Goal: Task Accomplishment & Management: Manage account settings

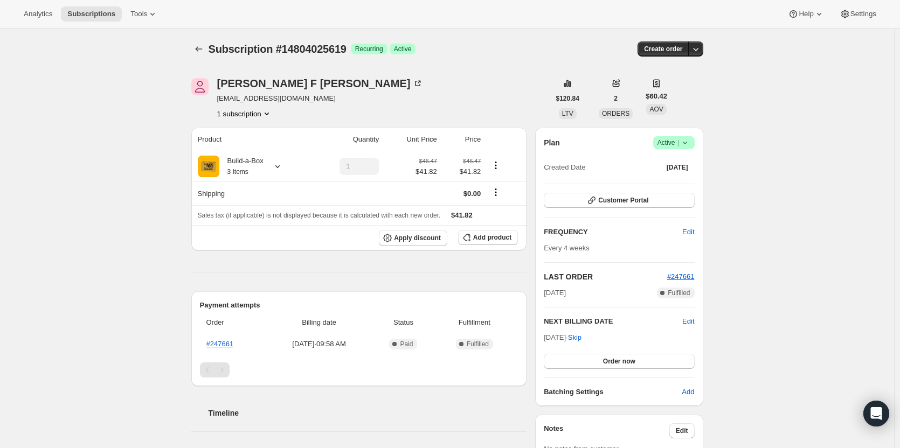
click at [678, 140] on span "Active |" at bounding box center [673, 142] width 33 height 11
click at [679, 173] on button "Cancel subscription" at bounding box center [676, 181] width 67 height 17
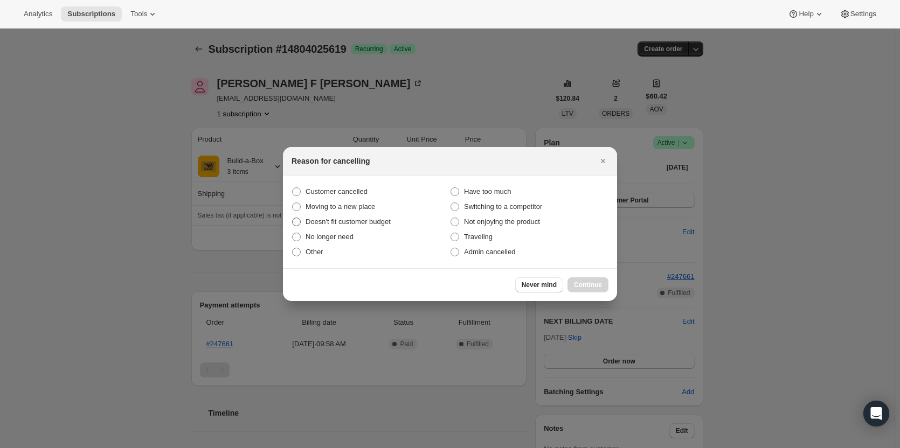
drag, startPoint x: 322, startPoint y: 191, endPoint x: 408, endPoint y: 219, distance: 90.1
click at [323, 191] on span "Customer cancelled" at bounding box center [336, 191] width 62 height 8
click at [292, 188] on input "Customer cancelled" at bounding box center [292, 187] width 1 height 1
radio input "true"
click at [583, 284] on span "Continue" at bounding box center [588, 285] width 28 height 9
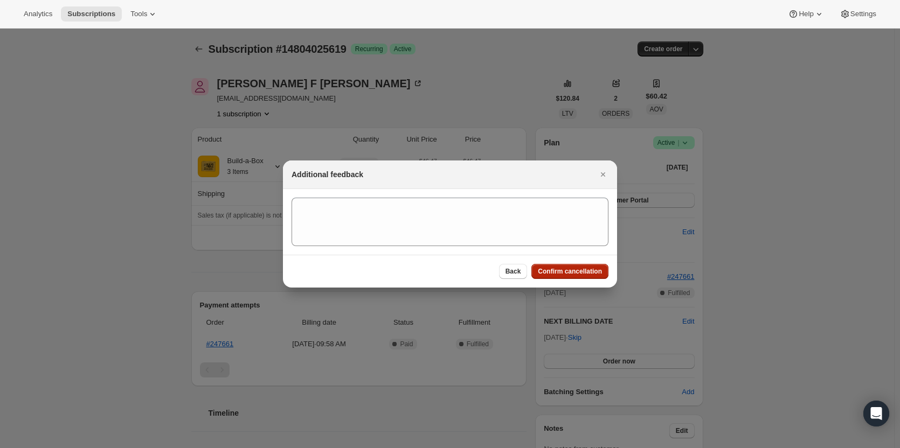
click at [583, 277] on button "Confirm cancellation" at bounding box center [569, 271] width 77 height 15
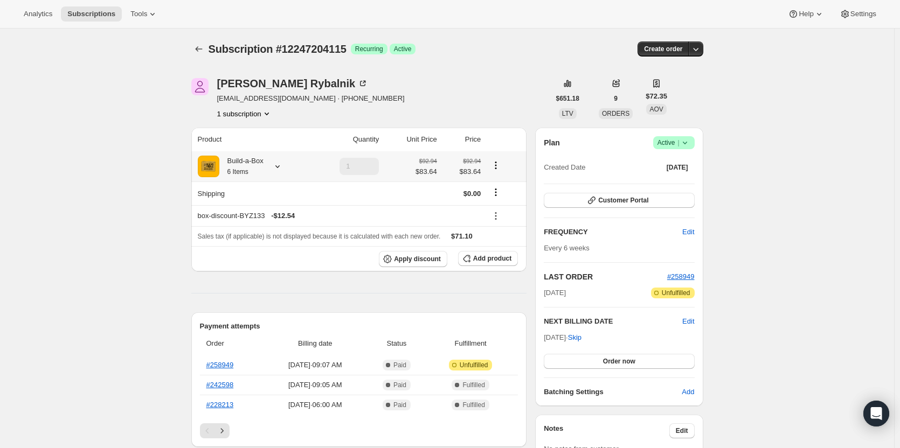
click at [271, 168] on div at bounding box center [275, 166] width 15 height 11
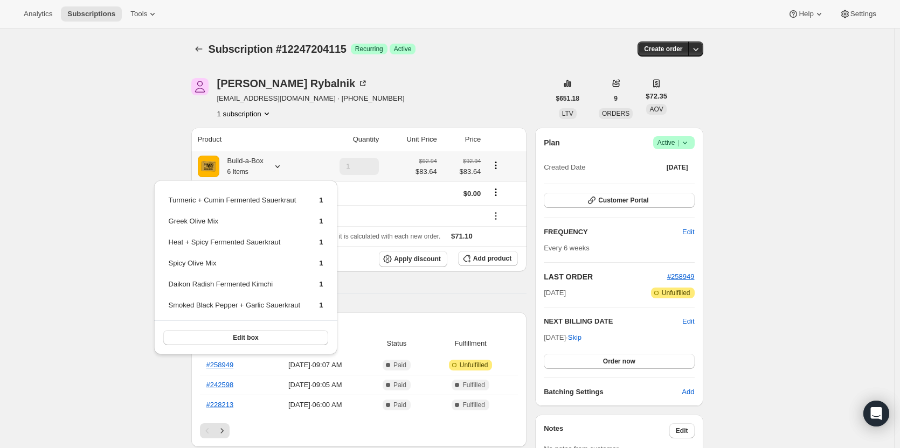
click at [271, 168] on div at bounding box center [275, 166] width 15 height 11
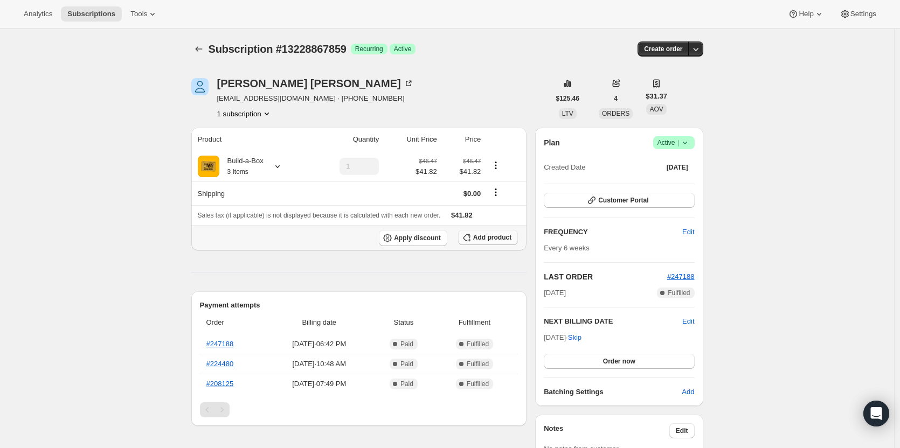
click at [495, 239] on span "Add product" at bounding box center [492, 237] width 38 height 9
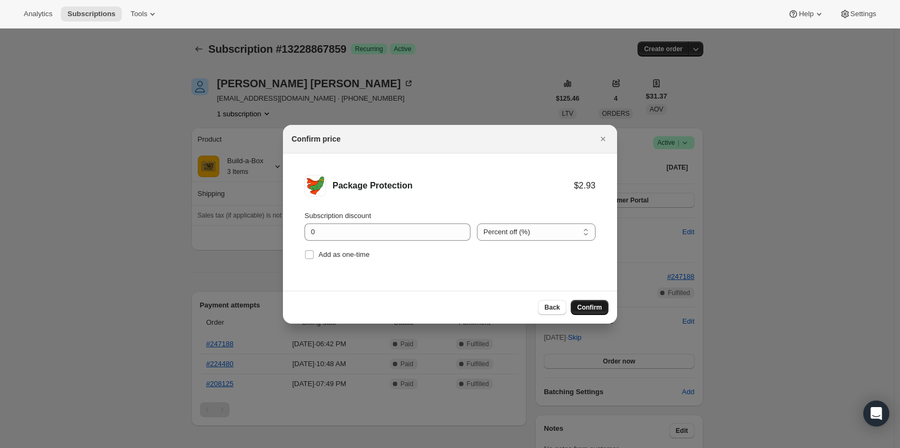
click at [594, 311] on span "Confirm" at bounding box center [589, 307] width 25 height 9
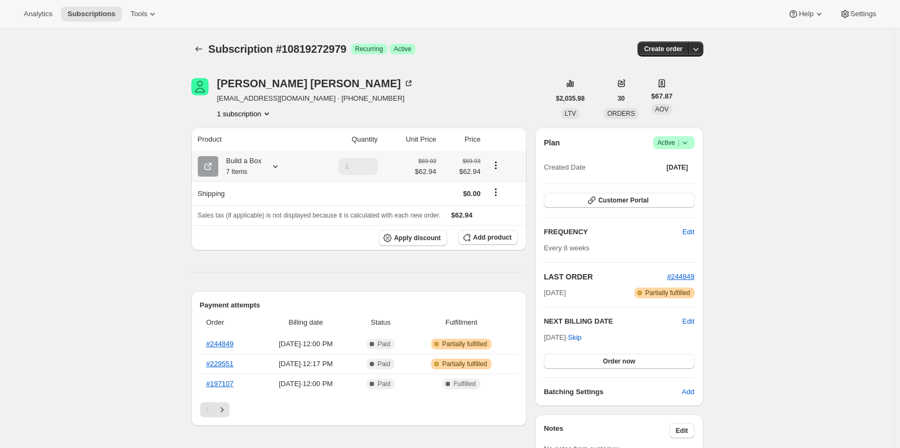
click at [278, 164] on icon at bounding box center [275, 166] width 11 height 11
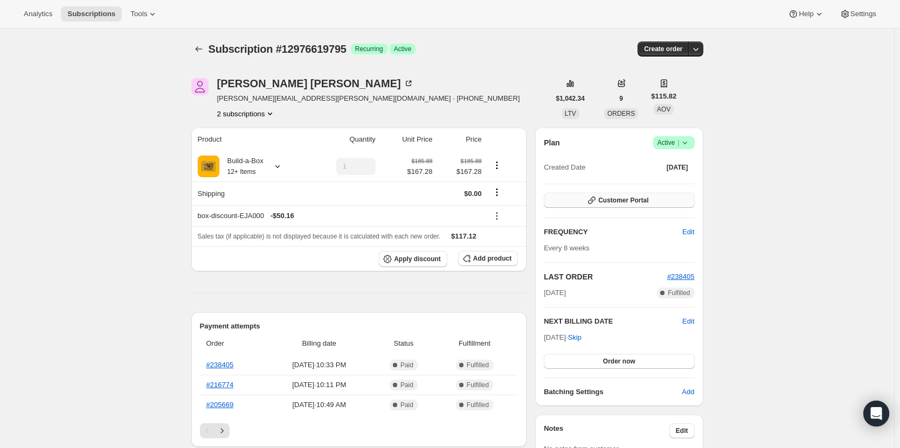
click at [622, 200] on span "Customer Portal" at bounding box center [623, 200] width 50 height 9
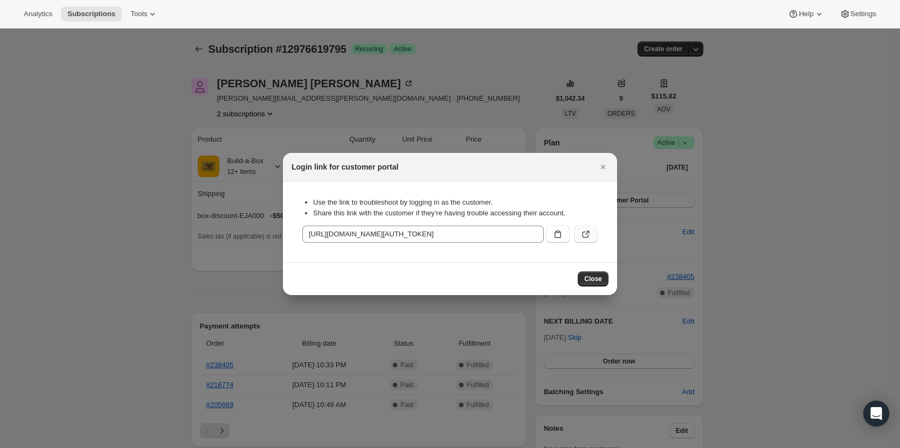
click at [579, 231] on button ":rbt:" at bounding box center [586, 234] width 24 height 17
drag, startPoint x: 605, startPoint y: 170, endPoint x: 596, endPoint y: 175, distance: 10.6
click at [605, 170] on icon "Close" at bounding box center [602, 167] width 11 height 11
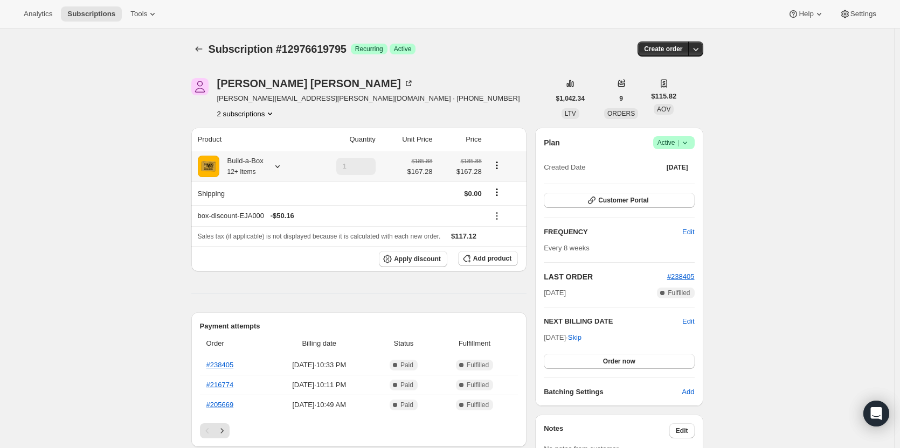
click at [276, 169] on icon at bounding box center [277, 166] width 11 height 11
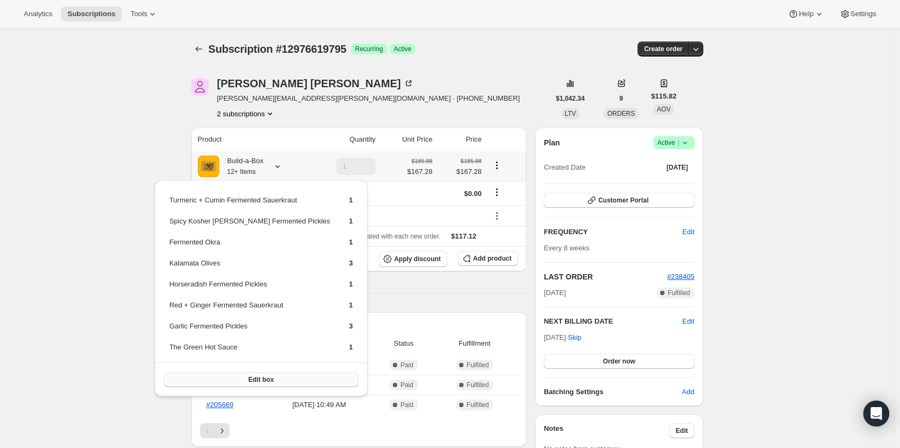
click at [262, 386] on button "Edit box" at bounding box center [261, 379] width 194 height 15
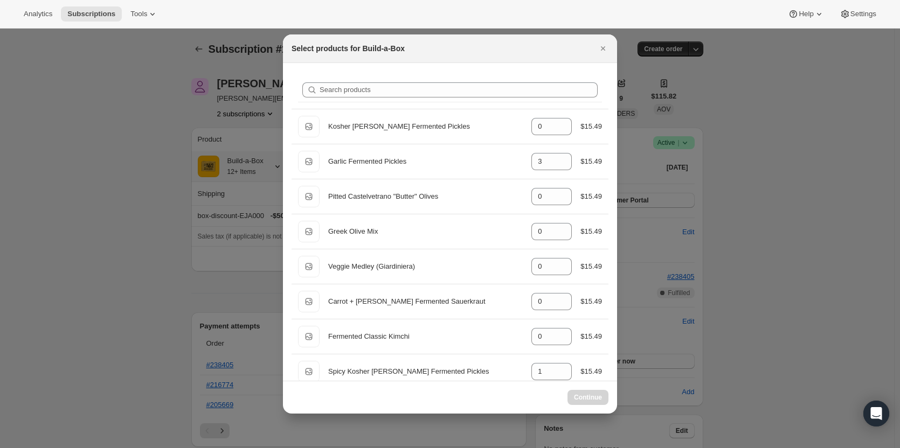
select select "gid://shopify/ProductVariant/49973439299859"
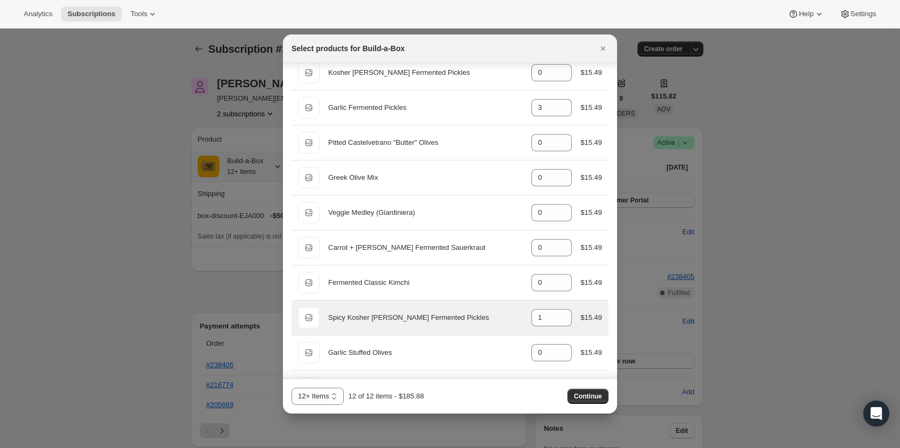
scroll to position [108, 0]
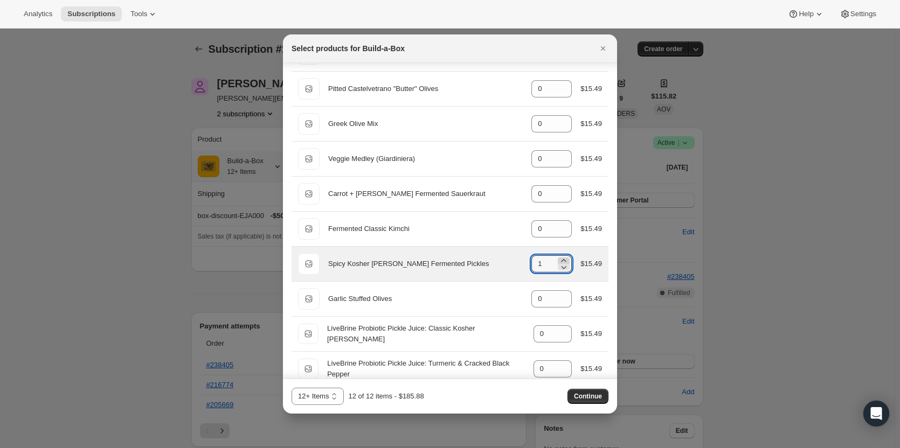
click at [562, 259] on icon ":ree:" at bounding box center [563, 260] width 11 height 11
type input "2"
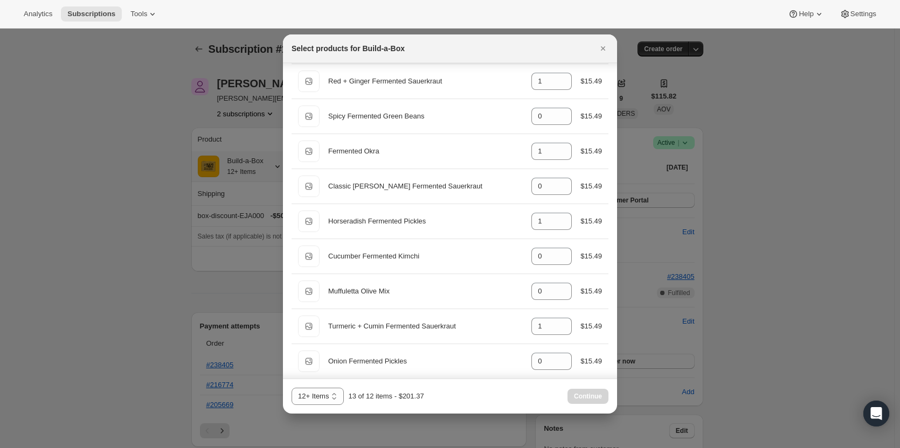
scroll to position [431, 0]
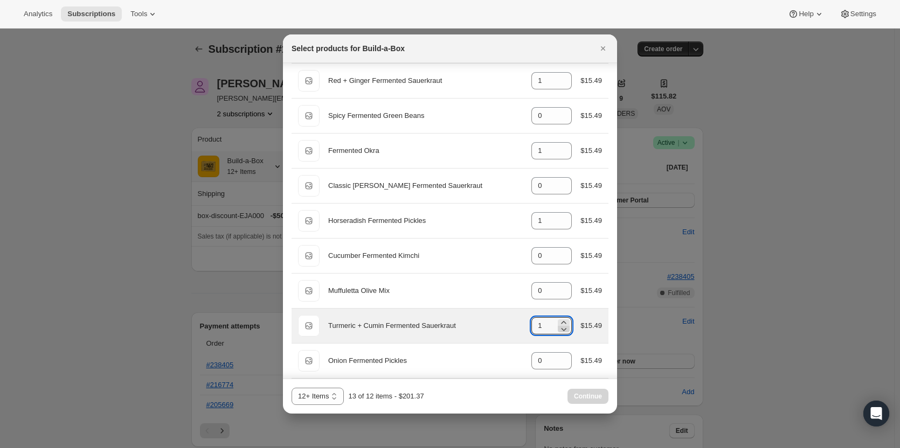
click at [560, 329] on icon ":ree:" at bounding box center [563, 329] width 11 height 11
type input "0"
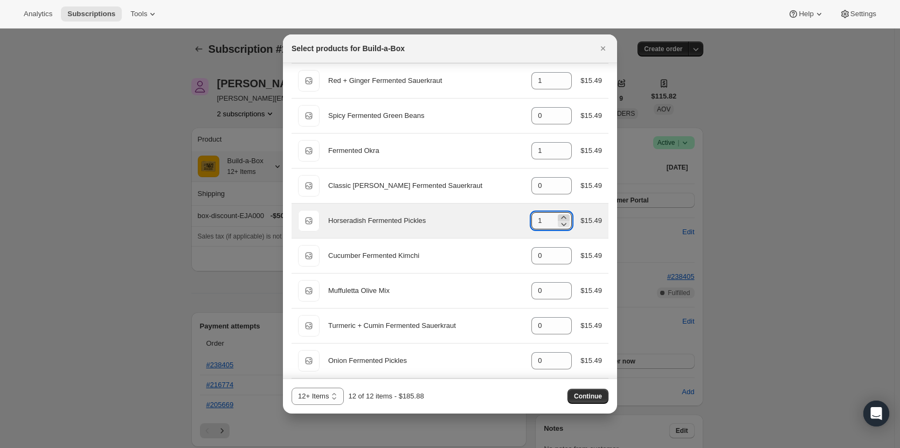
click at [558, 216] on icon ":ree:" at bounding box center [563, 217] width 11 height 11
click at [562, 226] on icon ":ree:" at bounding box center [563, 224] width 11 height 11
type input "1"
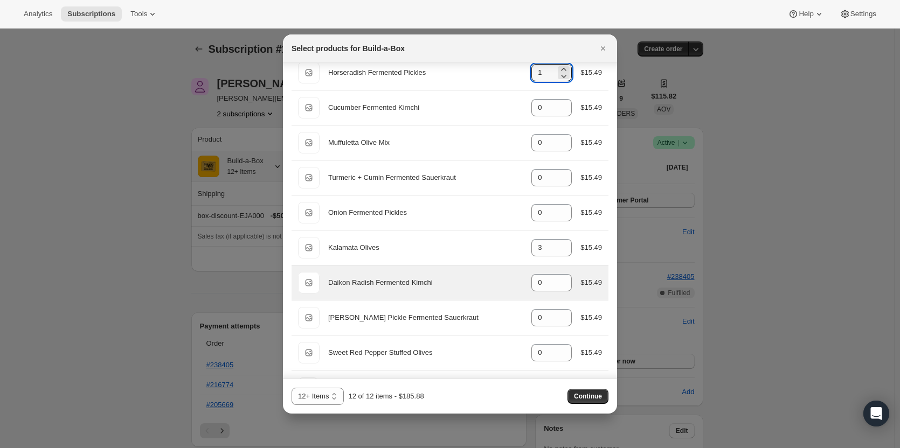
scroll to position [593, 0]
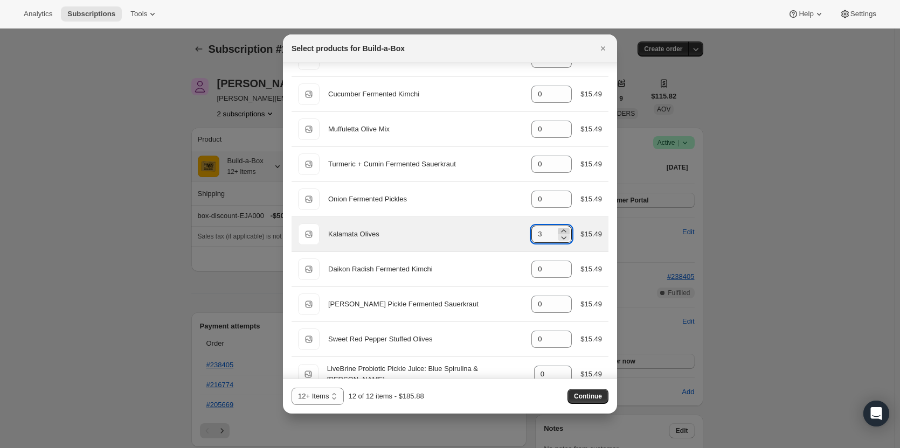
click at [559, 228] on icon ":ree:" at bounding box center [563, 231] width 11 height 11
type input "4"
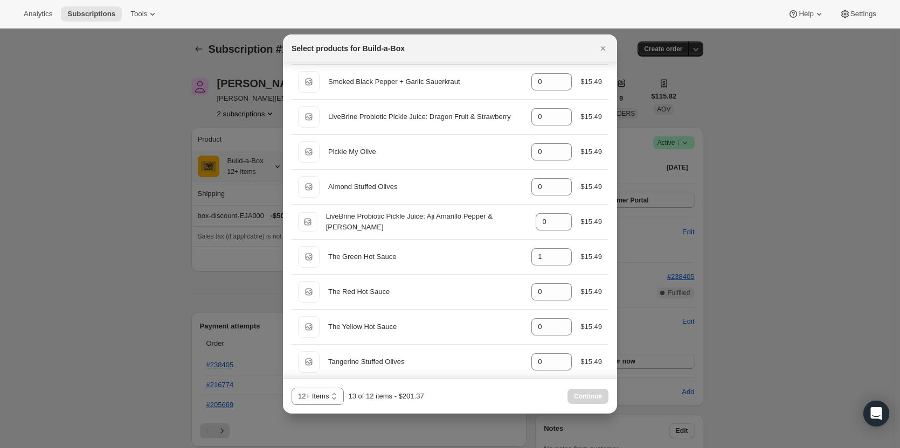
scroll to position [1131, 0]
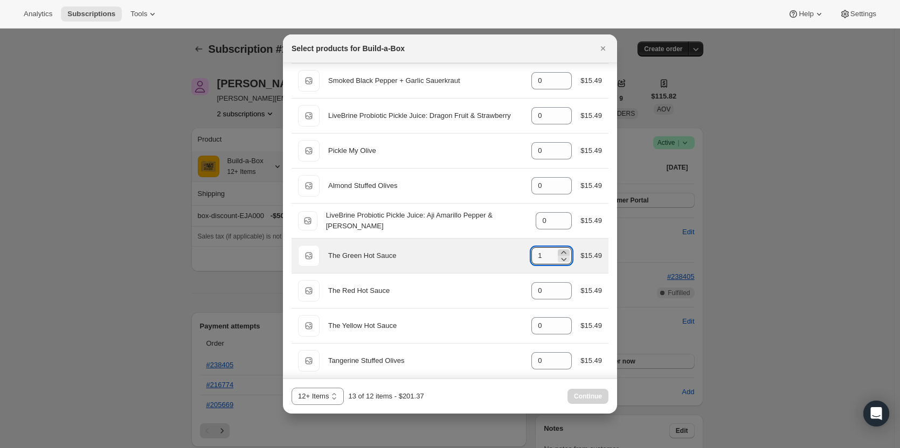
click at [559, 251] on icon ":ree:" at bounding box center [563, 252] width 11 height 11
type input "2"
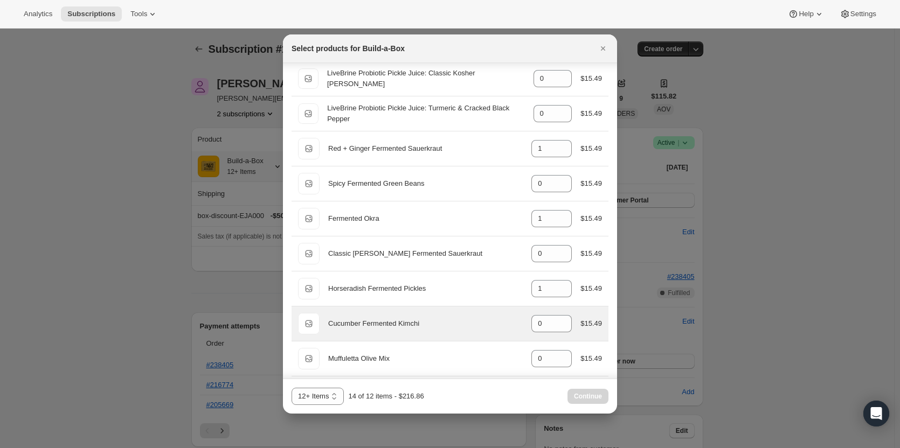
scroll to position [331, 0]
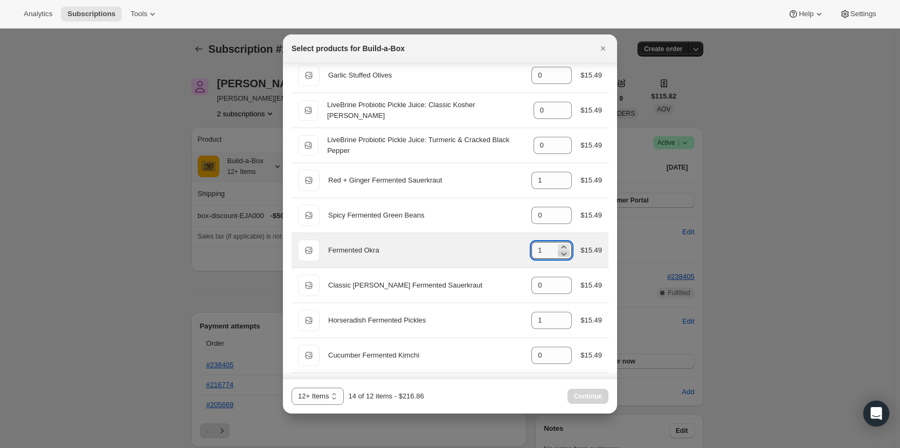
click at [561, 255] on icon ":ree:" at bounding box center [563, 254] width 5 height 3
type input "0"
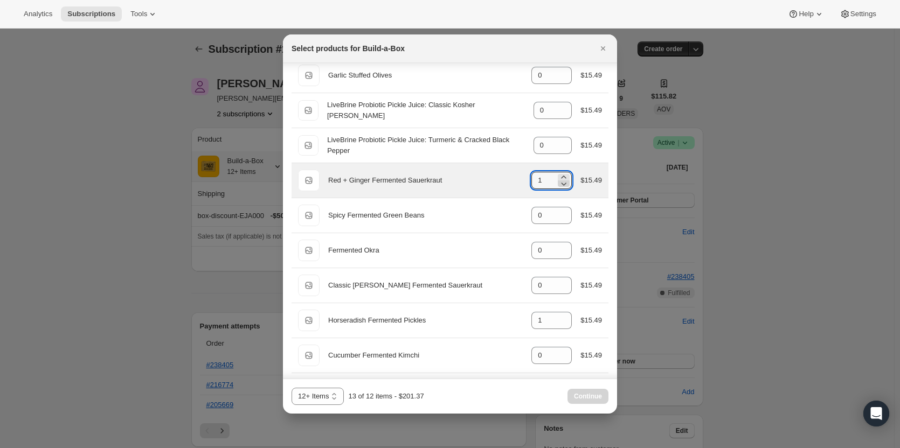
click at [560, 185] on icon ":ree:" at bounding box center [563, 183] width 11 height 11
type input "0"
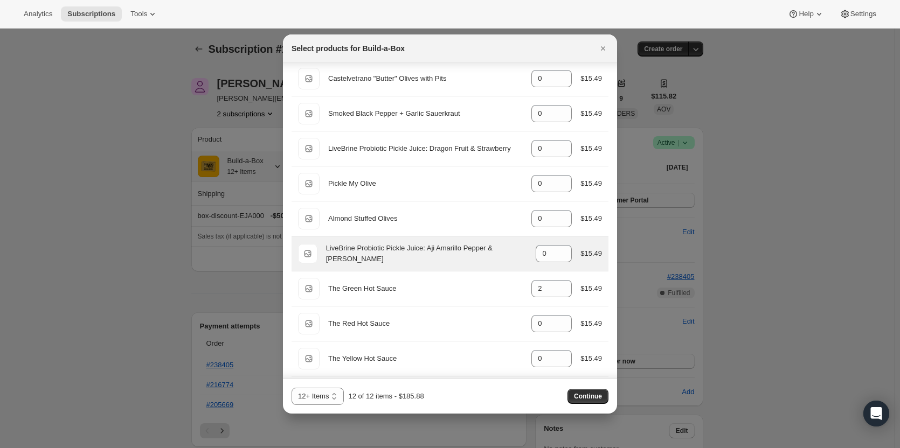
scroll to position [1139, 0]
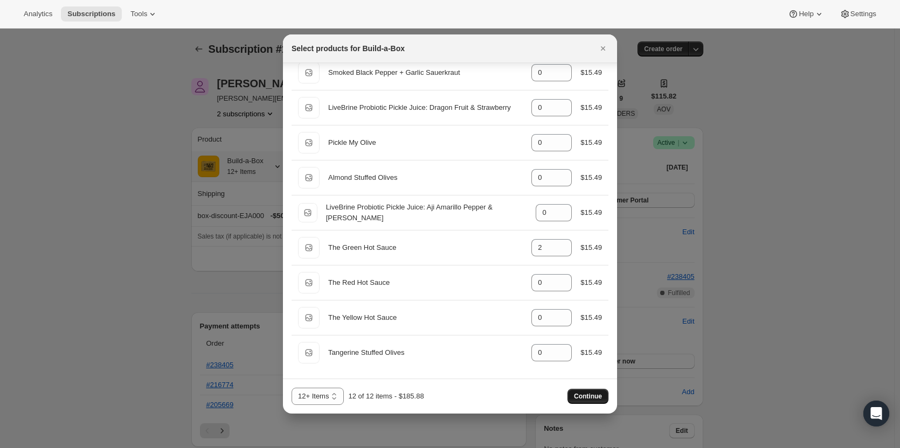
click at [596, 397] on span "Continue" at bounding box center [588, 396] width 28 height 9
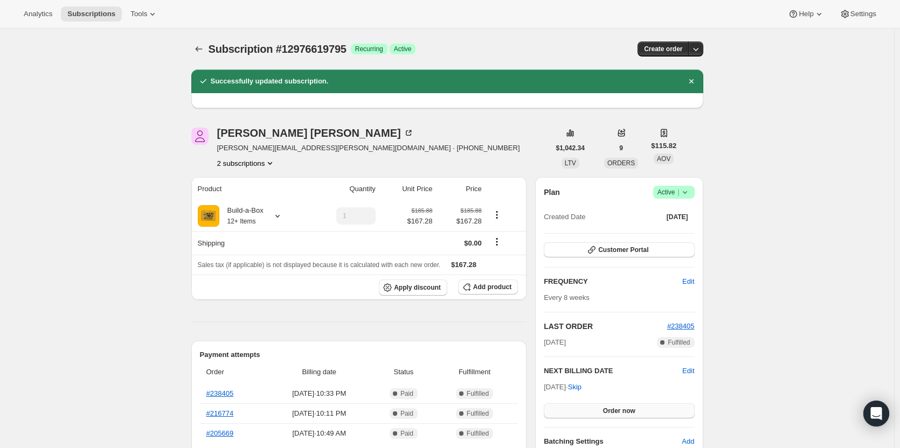
click at [597, 407] on button "Order now" at bounding box center [619, 410] width 150 height 15
click at [597, 407] on button "Click to confirm" at bounding box center [619, 410] width 150 height 15
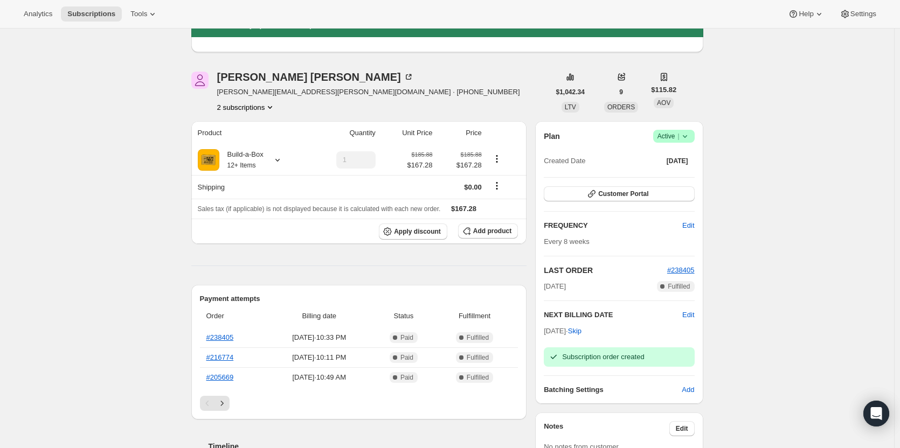
scroll to position [0, 0]
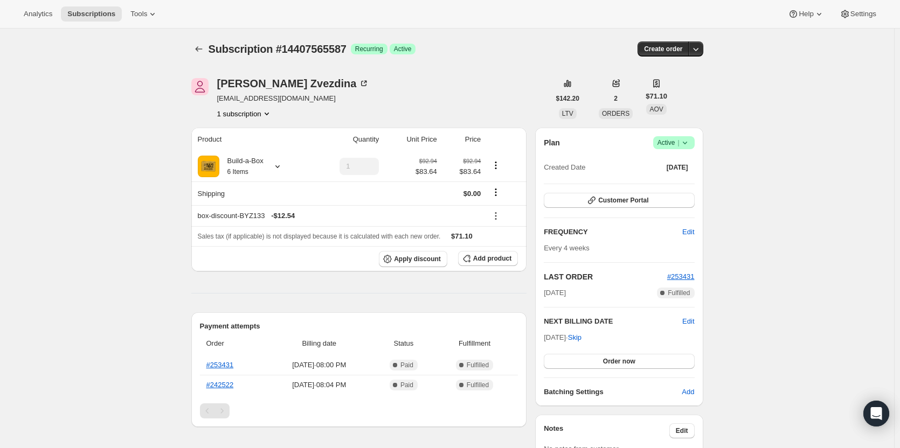
click at [690, 142] on icon at bounding box center [684, 142] width 11 height 11
click at [694, 182] on span "Cancel subscription" at bounding box center [676, 182] width 61 height 8
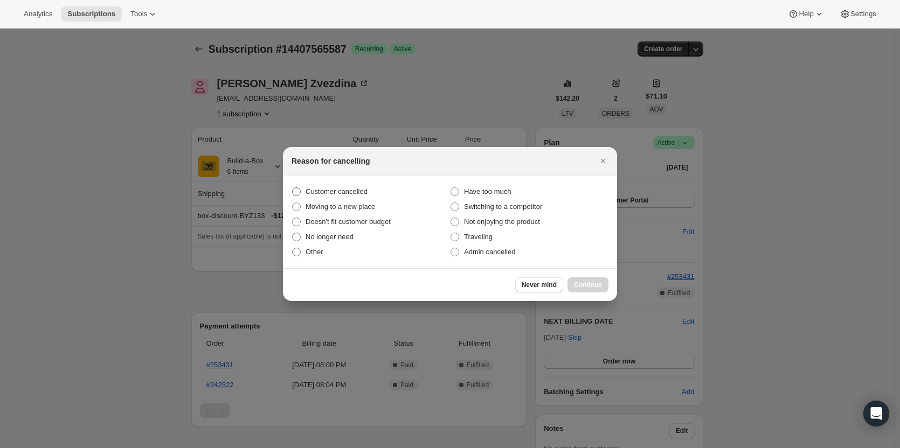
drag, startPoint x: 335, startPoint y: 192, endPoint x: 530, endPoint y: 256, distance: 205.4
click at [336, 192] on span "Customer cancelled" at bounding box center [336, 191] width 62 height 8
click at [292, 188] on input "Customer cancelled" at bounding box center [292, 187] width 1 height 1
radio input "true"
click at [594, 279] on button "Continue" at bounding box center [587, 284] width 41 height 15
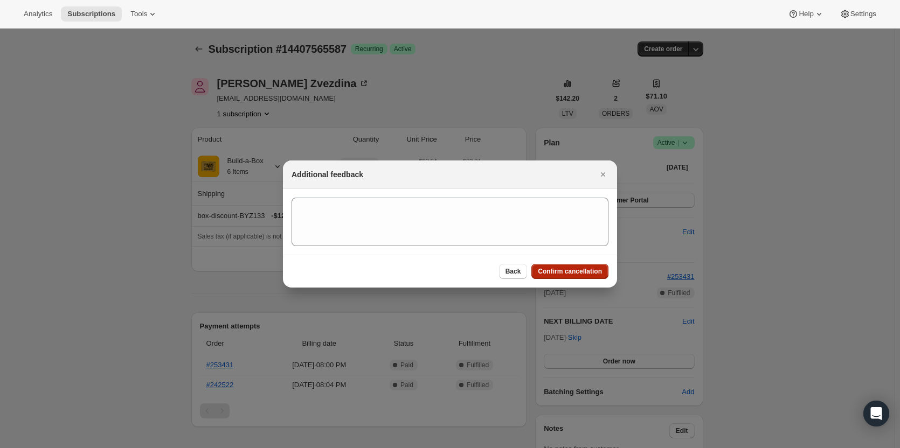
click at [567, 273] on span "Confirm cancellation" at bounding box center [570, 271] width 64 height 9
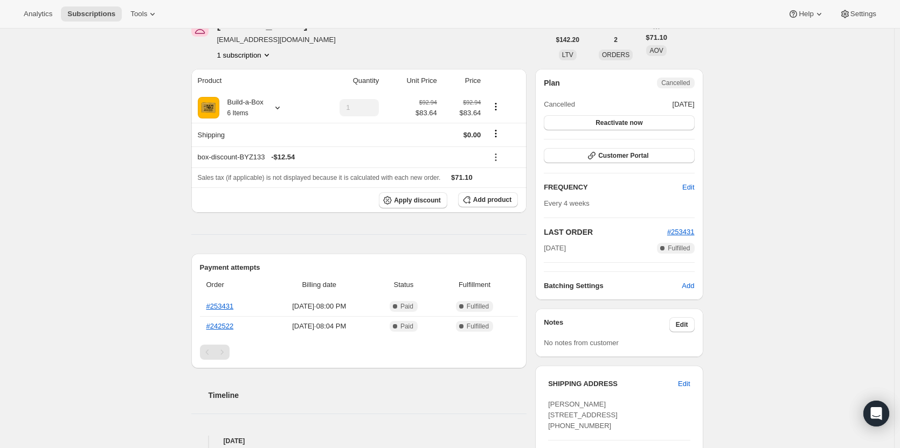
scroll to position [108, 0]
